Goal: Information Seeking & Learning: Learn about a topic

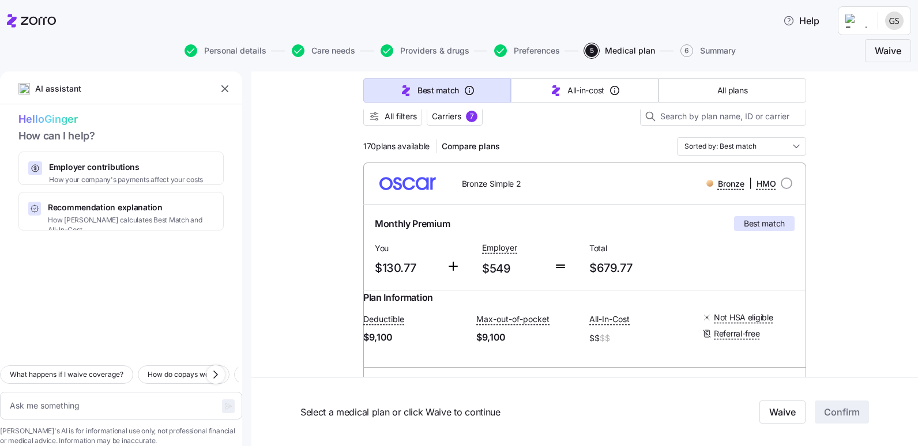
scroll to position [115, 0]
click at [396, 111] on span "All filters" at bounding box center [401, 116] width 32 height 12
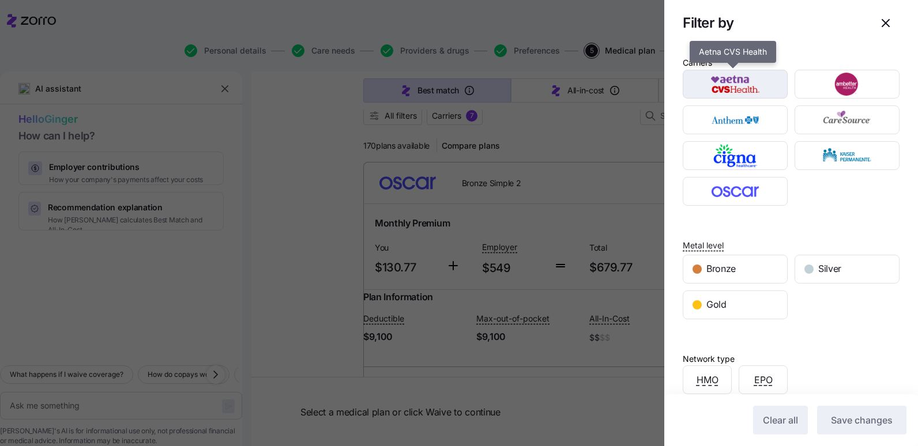
click at [728, 89] on img "button" at bounding box center [735, 84] width 85 height 23
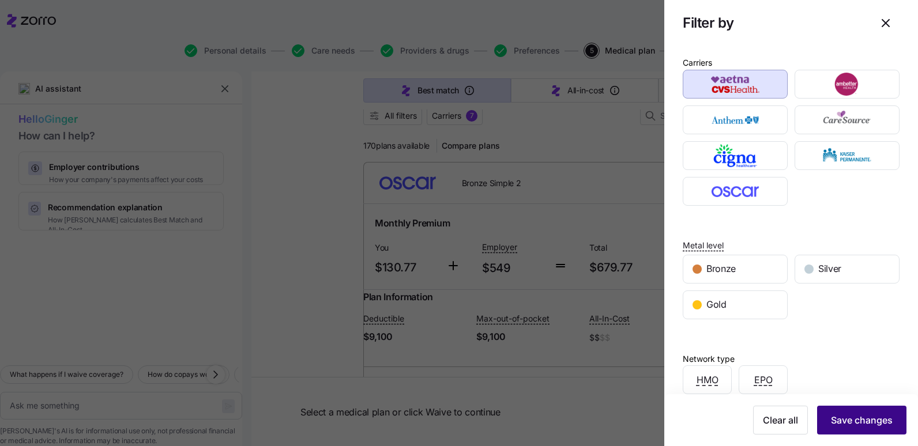
click at [890, 423] on button "Save changes" at bounding box center [861, 420] width 89 height 29
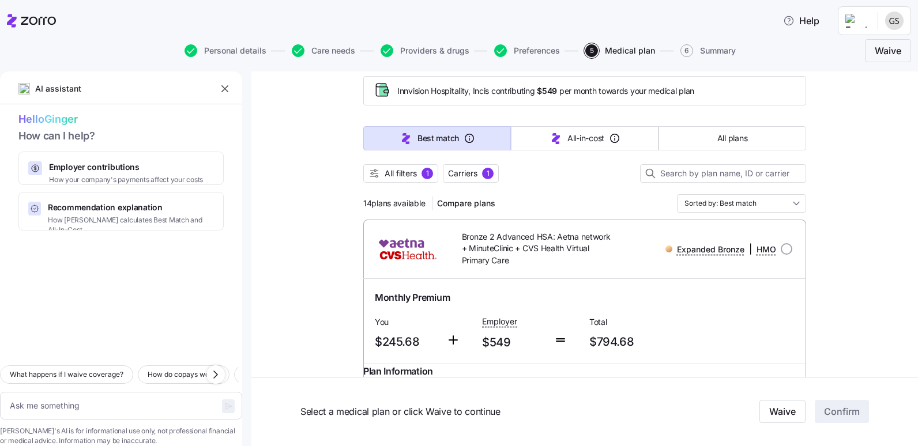
scroll to position [0, 0]
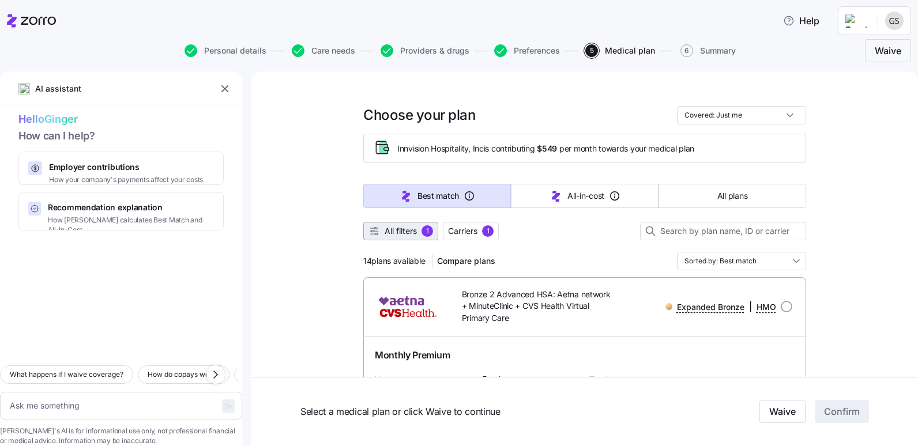
click at [405, 230] on span "All filters" at bounding box center [401, 231] width 32 height 12
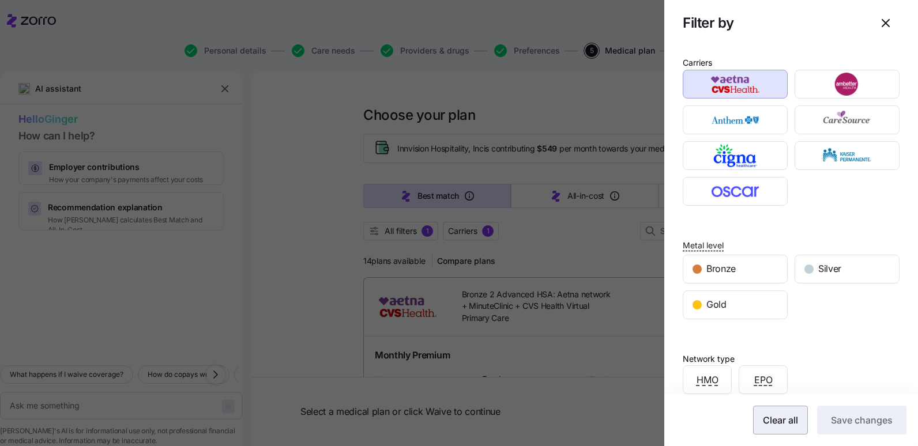
click at [767, 419] on span "Clear all" at bounding box center [780, 420] width 35 height 14
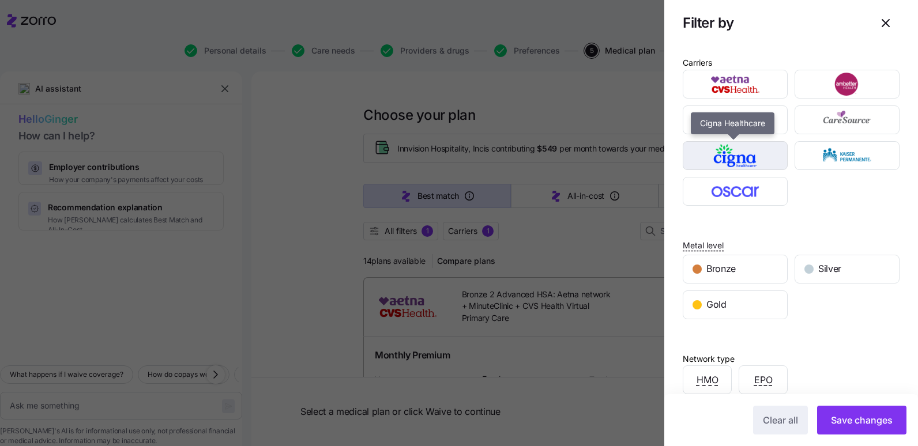
click at [754, 153] on img "button" at bounding box center [735, 155] width 85 height 23
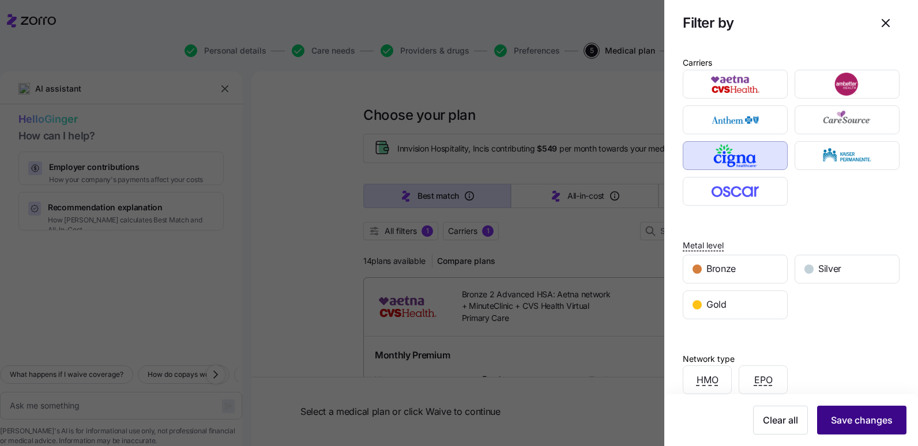
click at [865, 426] on span "Save changes" at bounding box center [862, 420] width 62 height 14
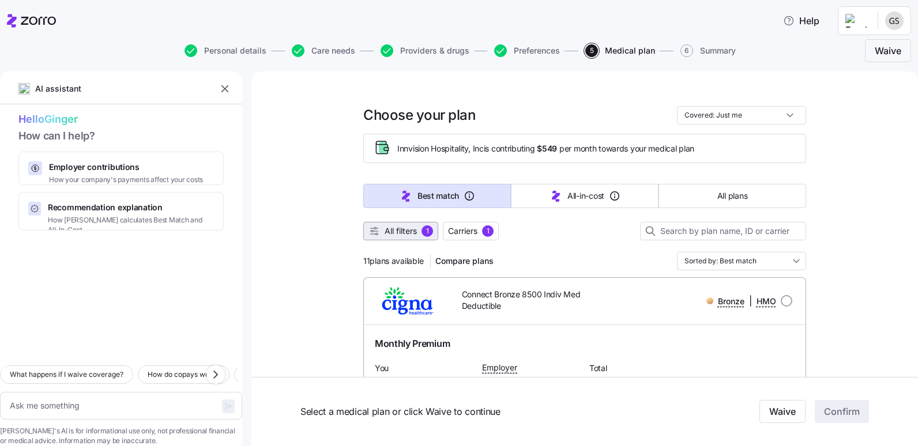
click at [406, 226] on span "All filters" at bounding box center [401, 231] width 32 height 12
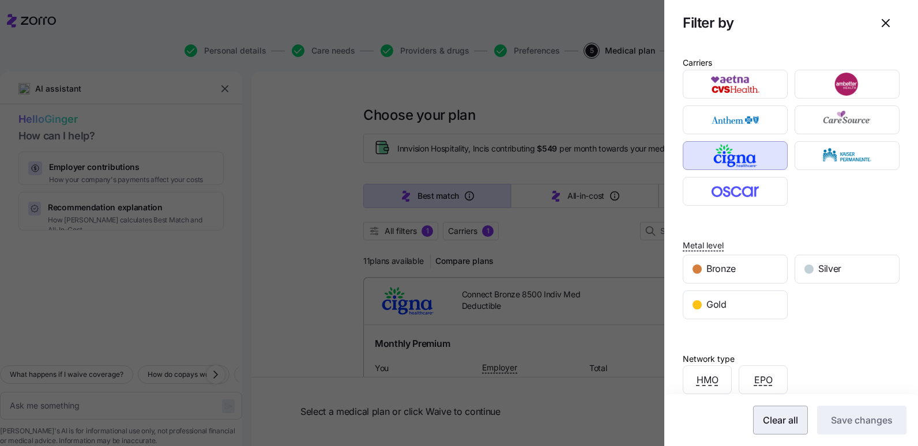
click at [766, 425] on span "Clear all" at bounding box center [780, 420] width 35 height 14
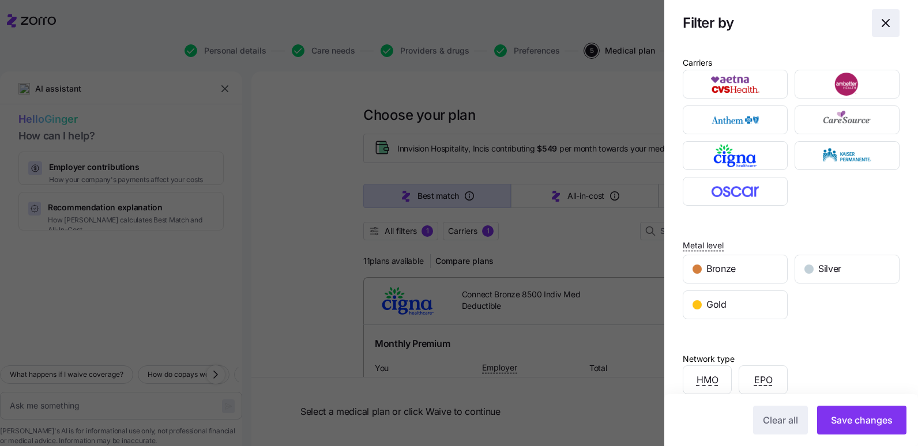
click at [886, 21] on span "button" at bounding box center [885, 23] width 27 height 27
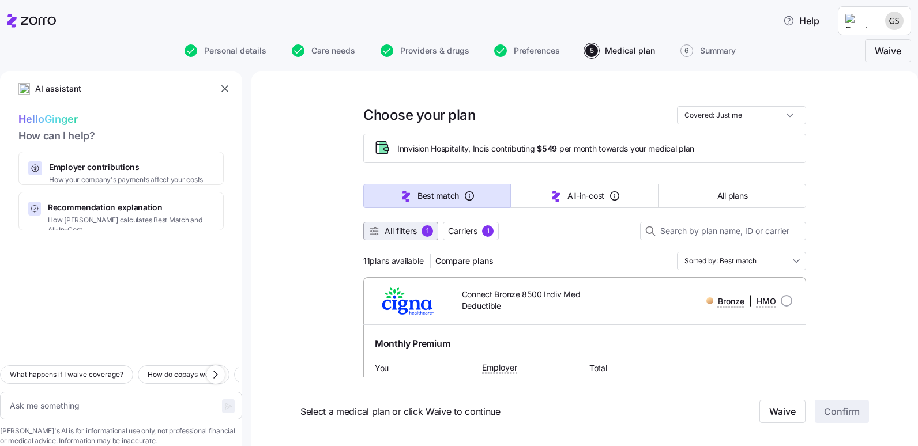
click at [406, 225] on button "All filters 1" at bounding box center [400, 231] width 75 height 18
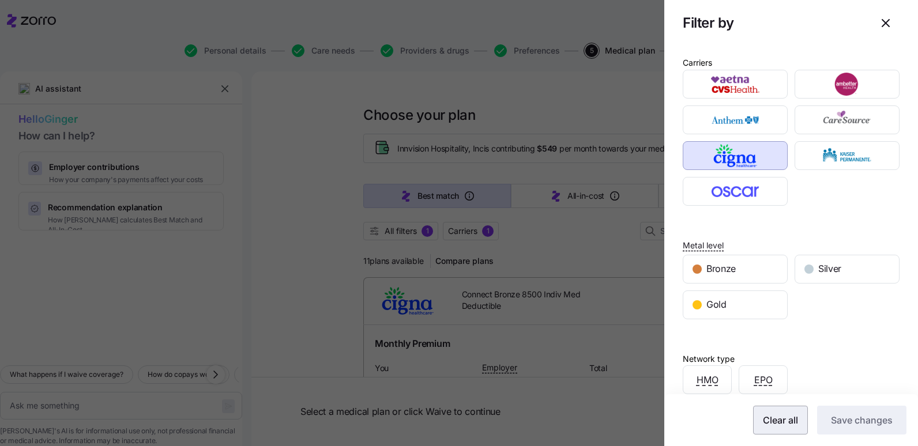
click at [785, 421] on span "Clear all" at bounding box center [780, 420] width 35 height 14
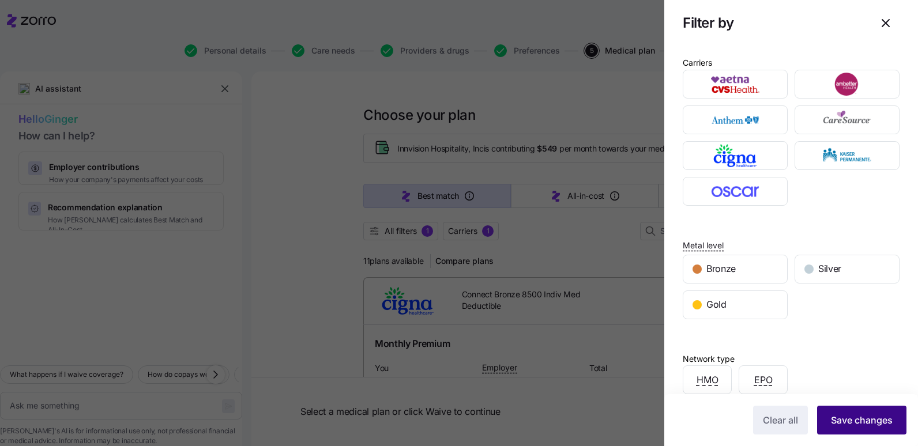
click at [831, 419] on span "Save changes" at bounding box center [862, 420] width 62 height 14
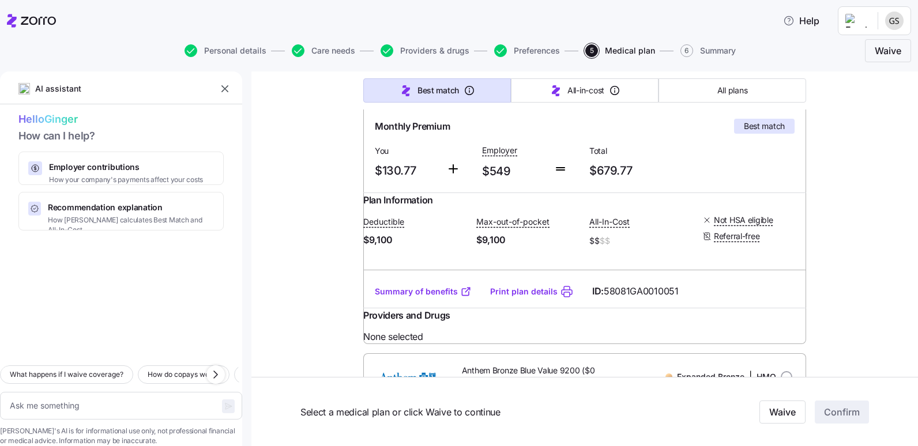
scroll to position [231, 0]
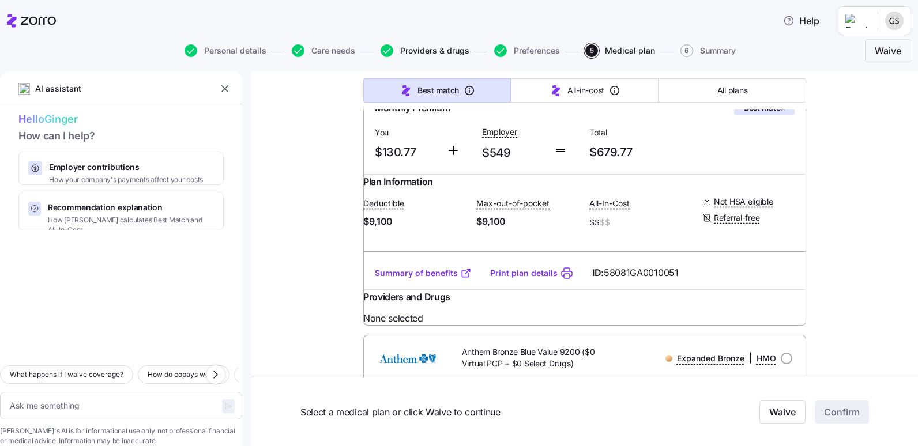
click at [417, 47] on span "Providers & drugs" at bounding box center [434, 51] width 69 height 8
type textarea "x"
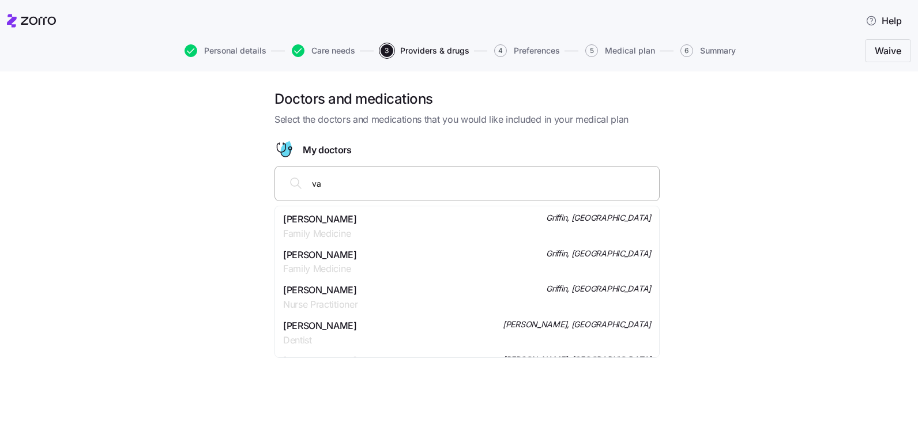
type input "v"
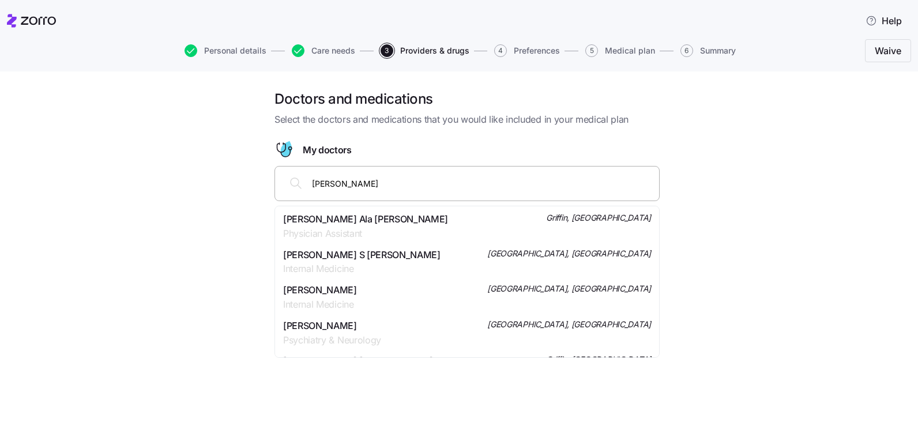
type input "[PERSON_NAME]"
click at [304, 229] on span "Nurse Practitioner" at bounding box center [357, 234] width 149 height 14
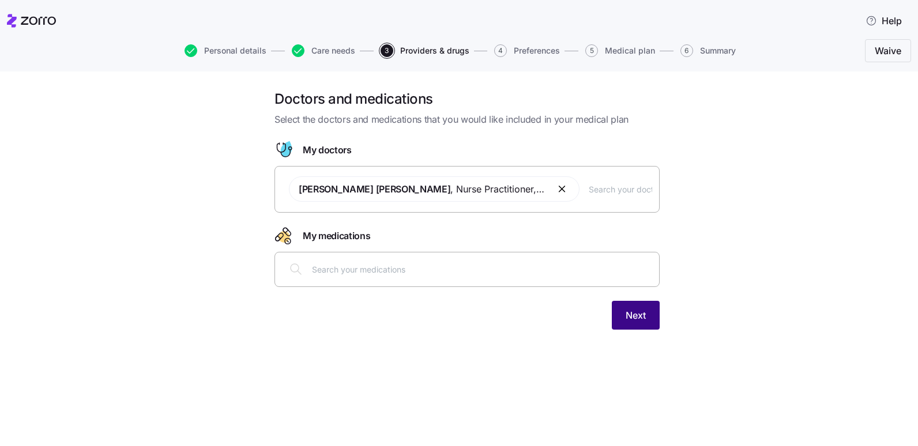
click at [646, 321] on button "Next" at bounding box center [636, 315] width 48 height 29
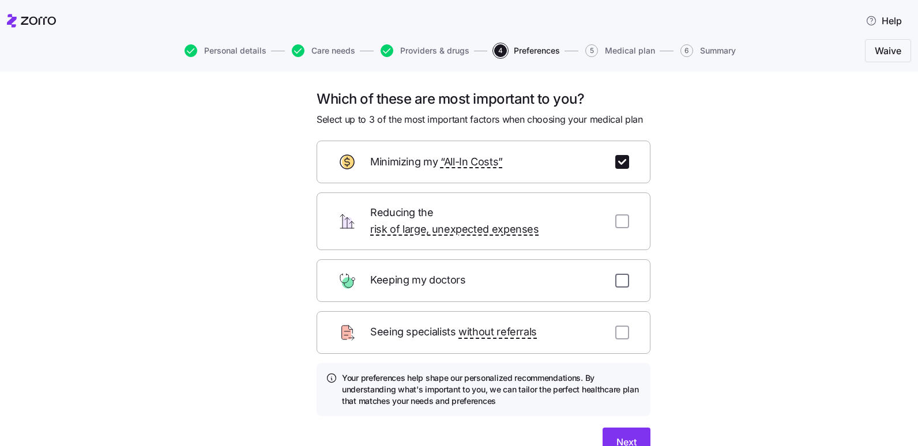
click at [618, 274] on input "checkbox" at bounding box center [622, 281] width 14 height 14
checkbox input "true"
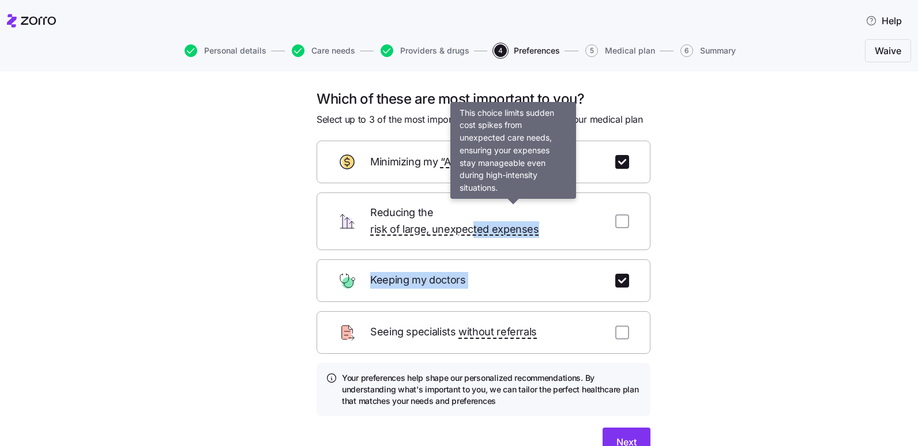
drag, startPoint x: 524, startPoint y: 277, endPoint x: 533, endPoint y: 213, distance: 64.7
click at [533, 213] on form "Minimizing my “All-In Costs” Reducing the risk of large, unexpected expenses Ke…" at bounding box center [484, 299] width 334 height 316
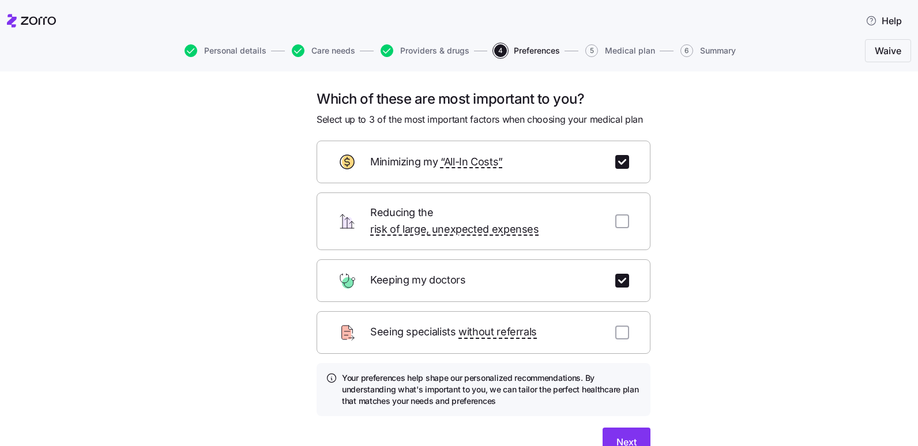
click at [698, 270] on div "Which of these are most important to you? Select up to 3 of the most important …" at bounding box center [466, 287] width 869 height 394
click at [636, 428] on button "Next" at bounding box center [627, 442] width 48 height 29
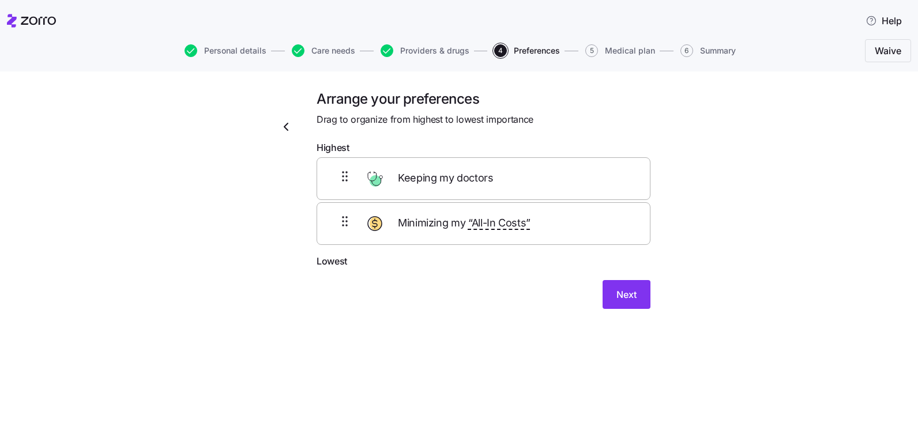
drag, startPoint x: 551, startPoint y: 247, endPoint x: 551, endPoint y: 189, distance: 57.7
click at [551, 189] on div "Minimizing my “All-In Costs” Keeping my doctors" at bounding box center [484, 207] width 334 height 95
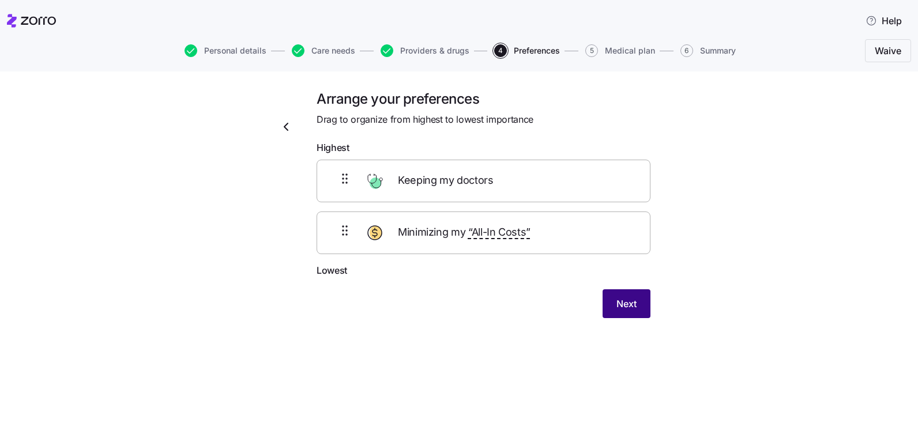
click at [612, 305] on button "Next" at bounding box center [627, 303] width 48 height 29
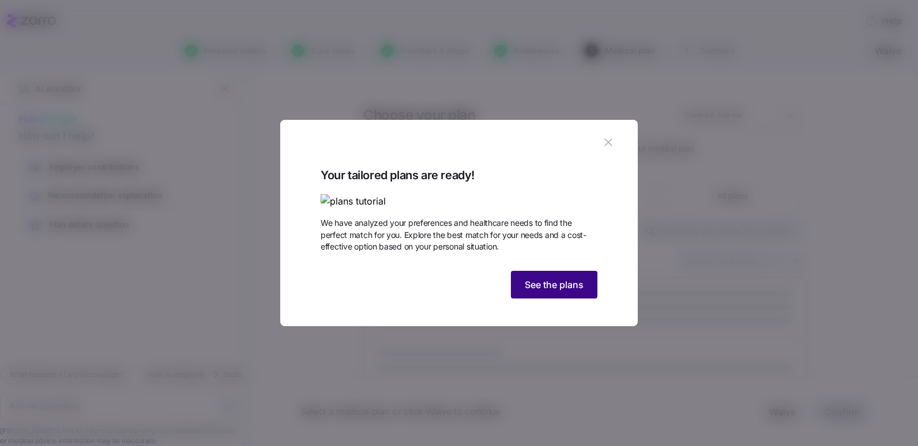
click at [536, 292] on span "See the plans" at bounding box center [554, 285] width 59 height 14
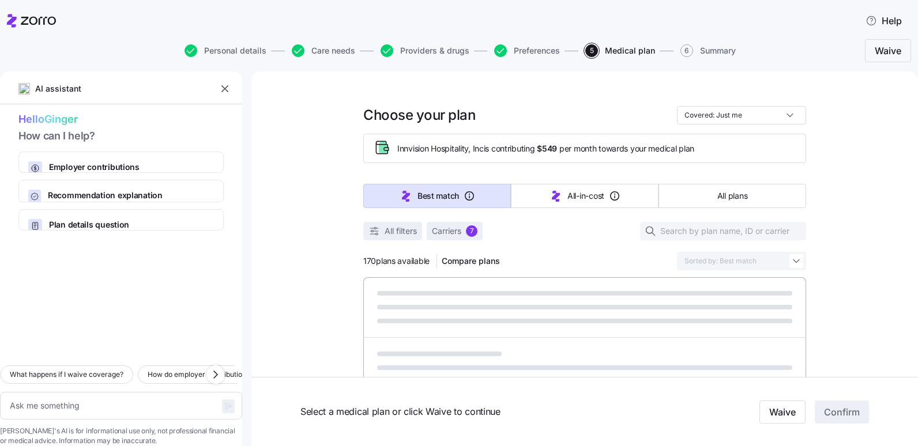
type textarea "x"
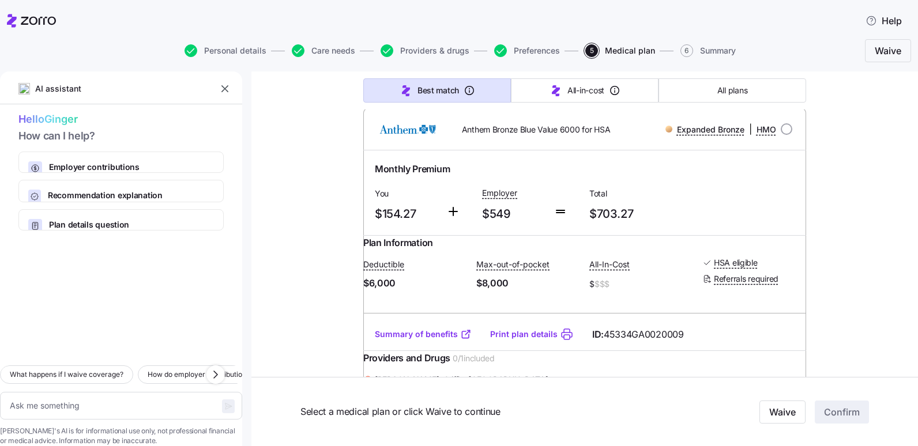
scroll to position [865, 0]
